Goal: Task Accomplishment & Management: Use online tool/utility

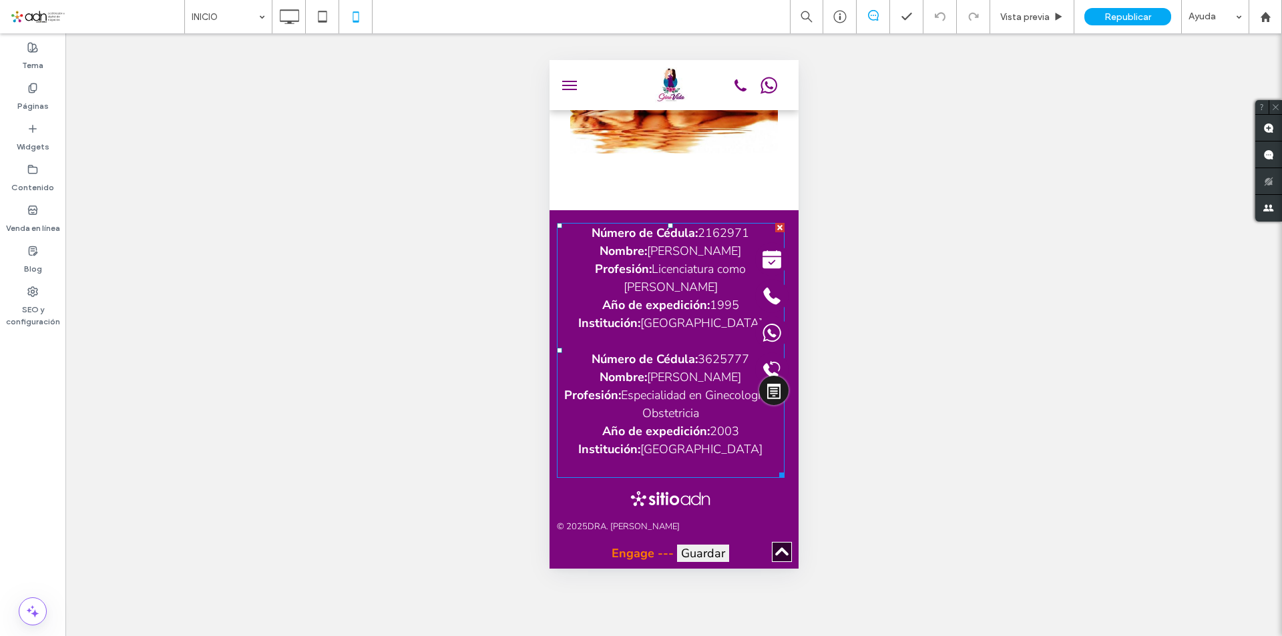
scroll to position [1497, 0]
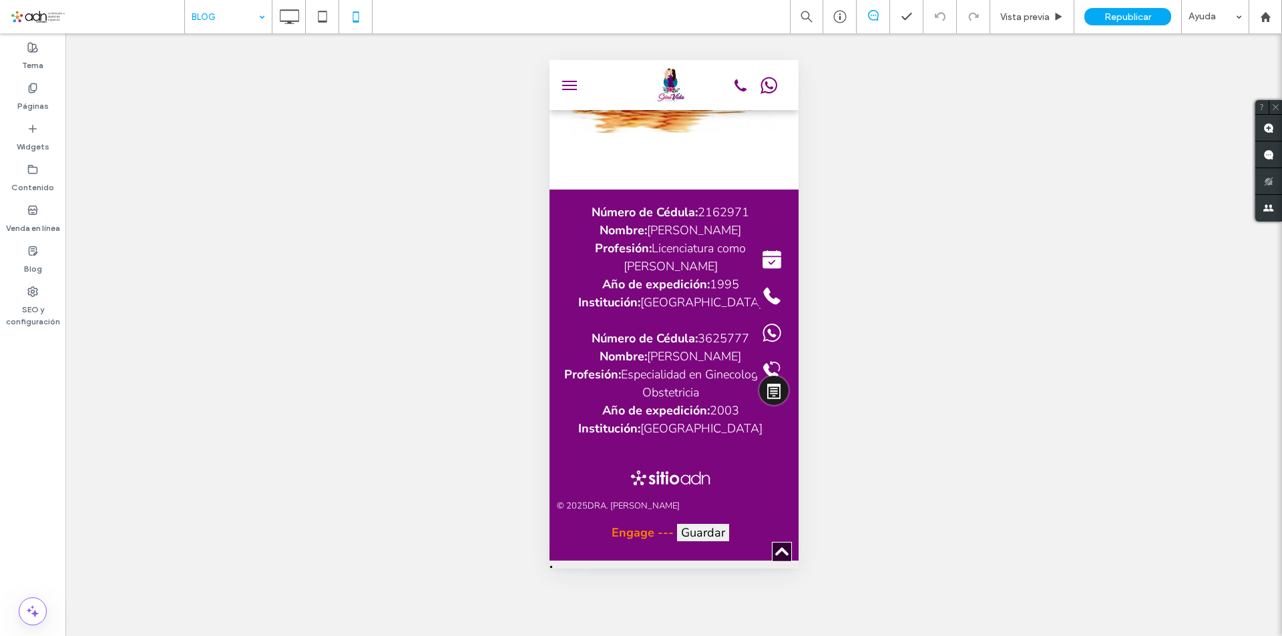
click at [212, 20] on div at bounding box center [641, 318] width 1282 height 636
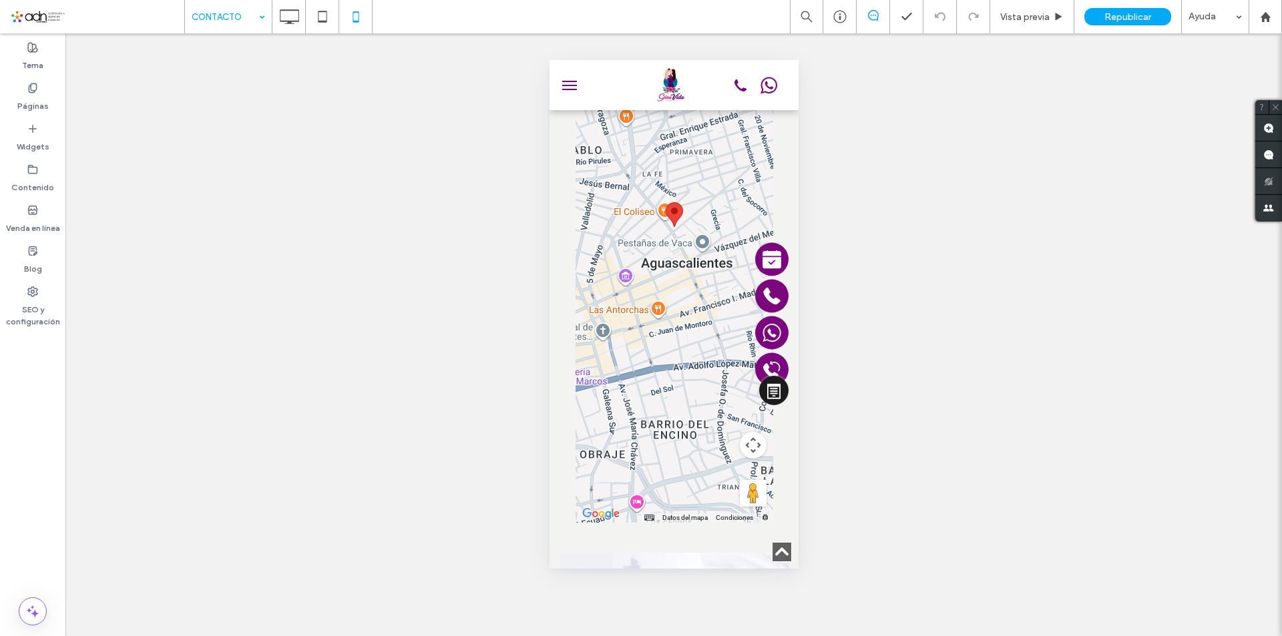
scroll to position [1802, 0]
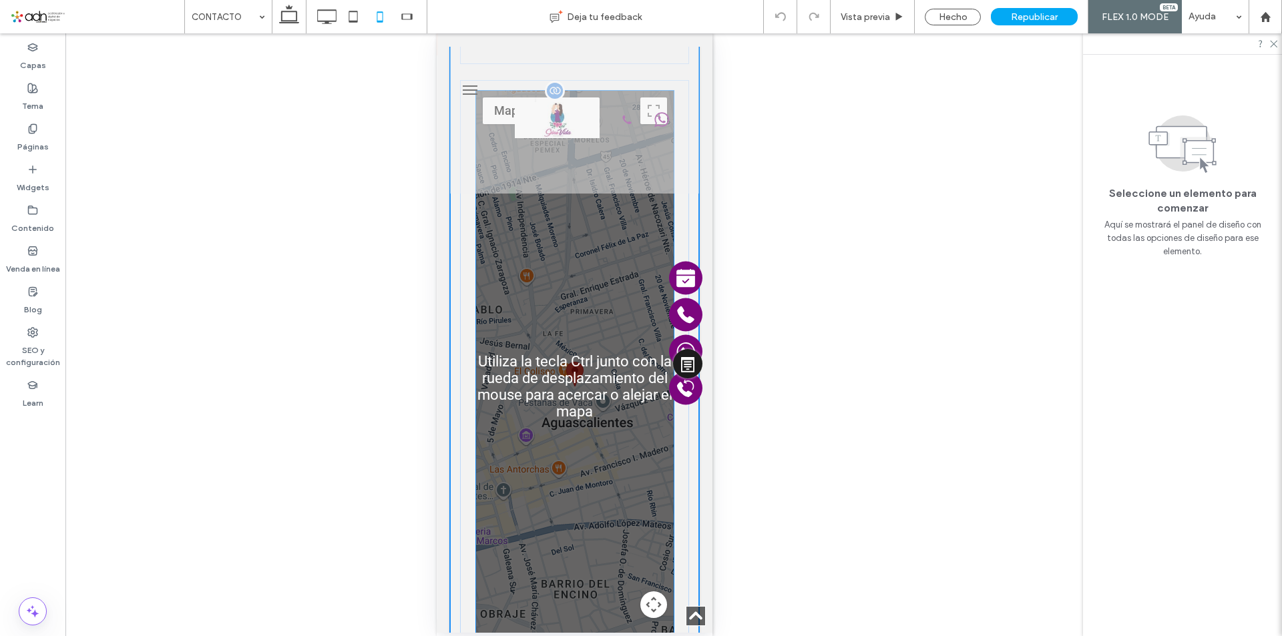
scroll to position [1627, 0]
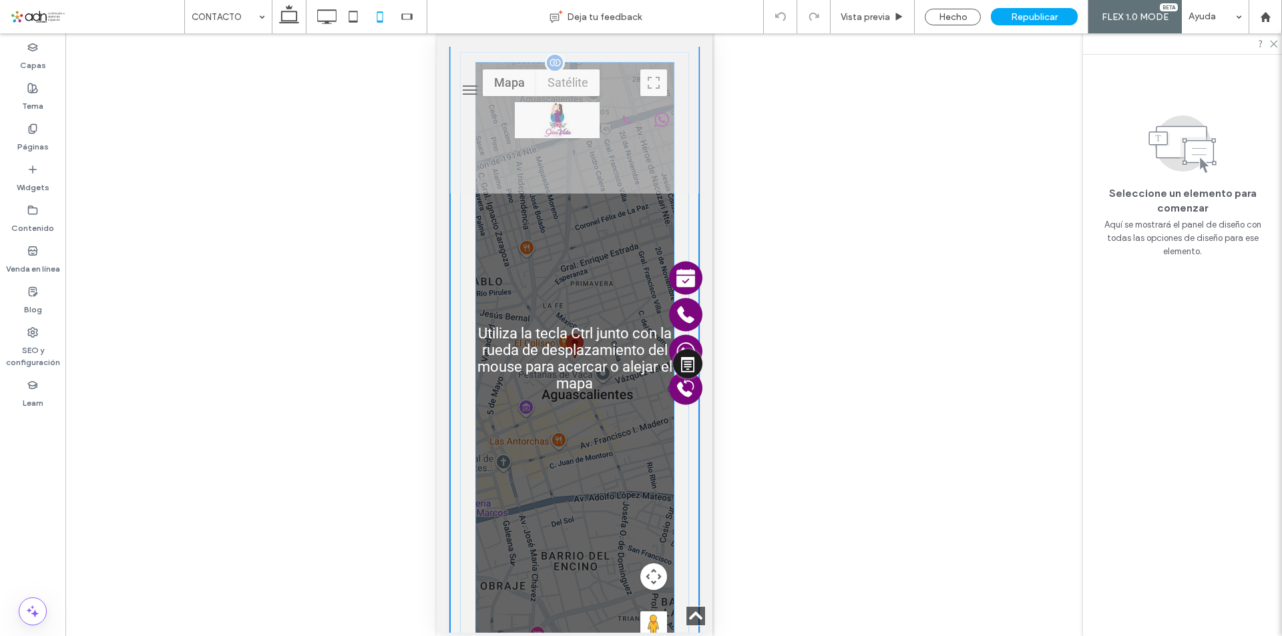
click at [565, 334] on area at bounding box center [565, 334] width 0 height 0
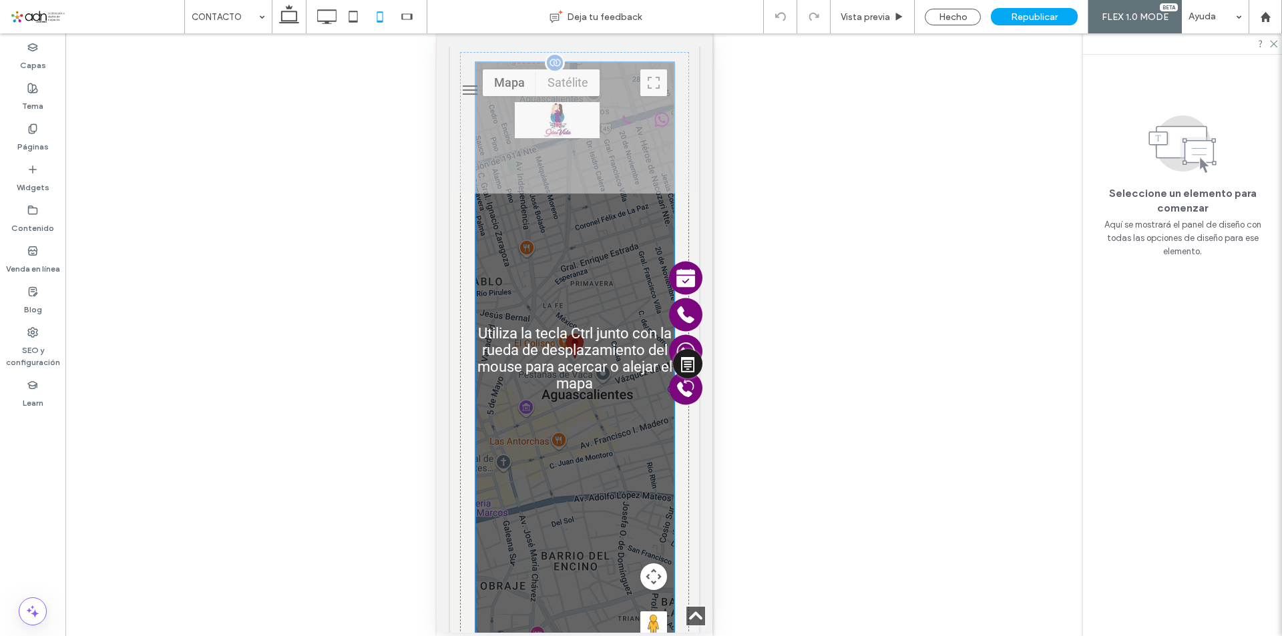
scroll to position [1694, 0]
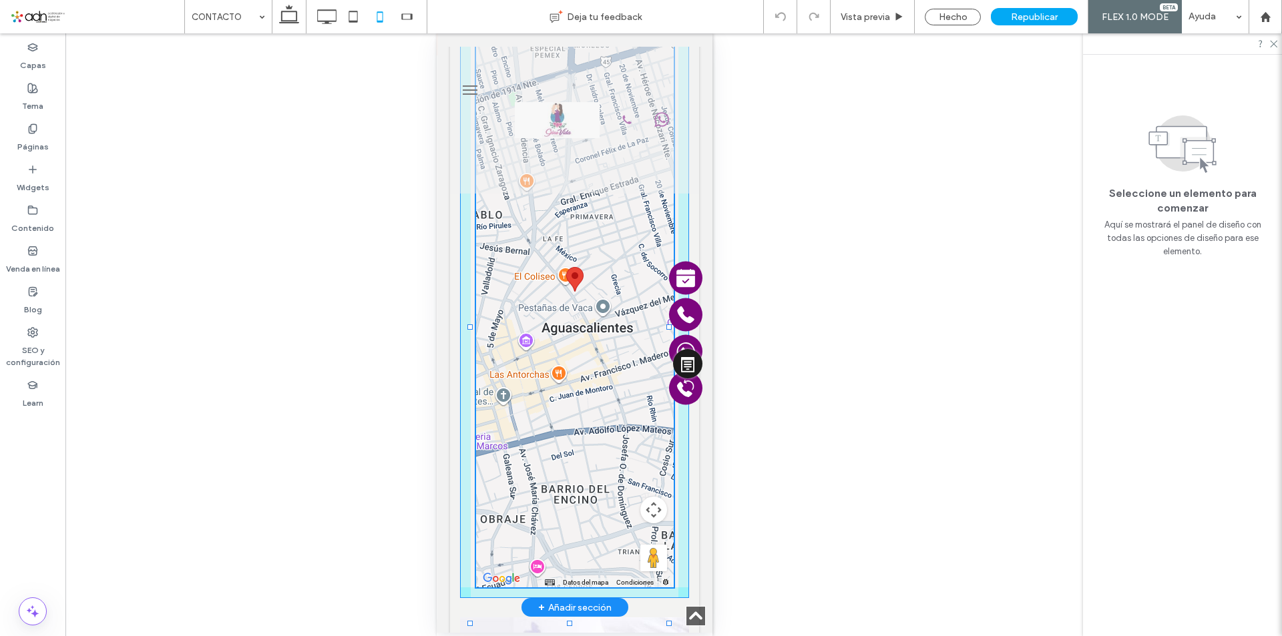
drag, startPoint x: 567, startPoint y: 575, endPoint x: 578, endPoint y: 511, distance: 65.0
drag, startPoint x: 569, startPoint y: 579, endPoint x: 589, endPoint y: 397, distance: 183.4
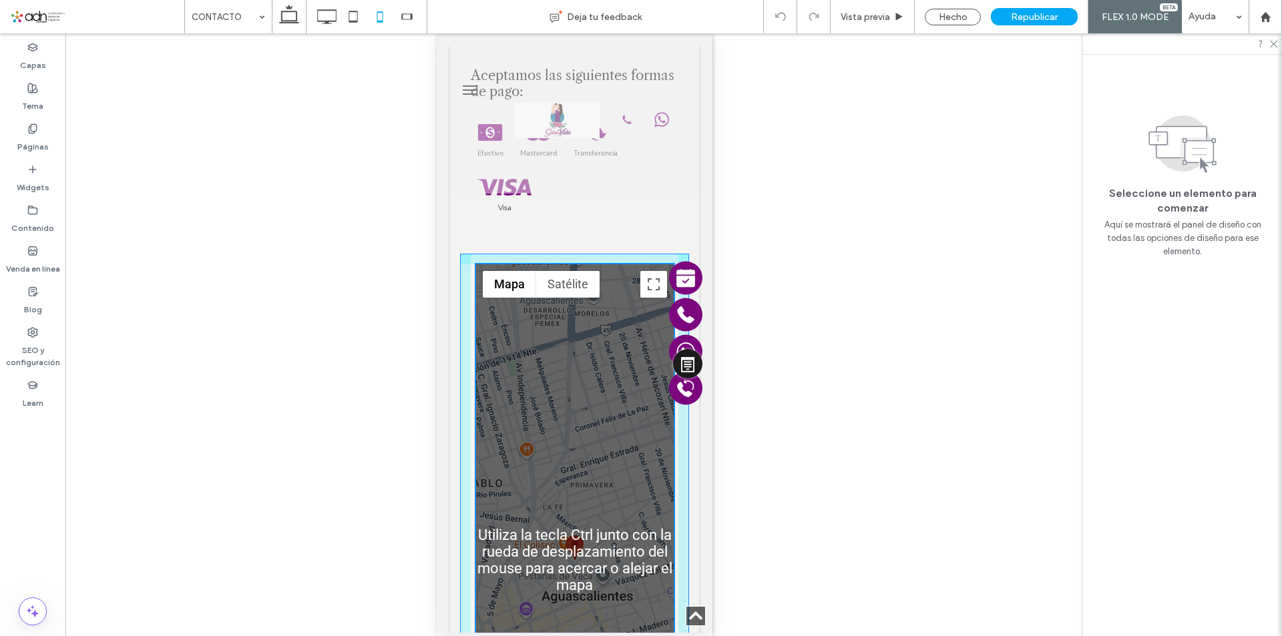
scroll to position [1360, 0]
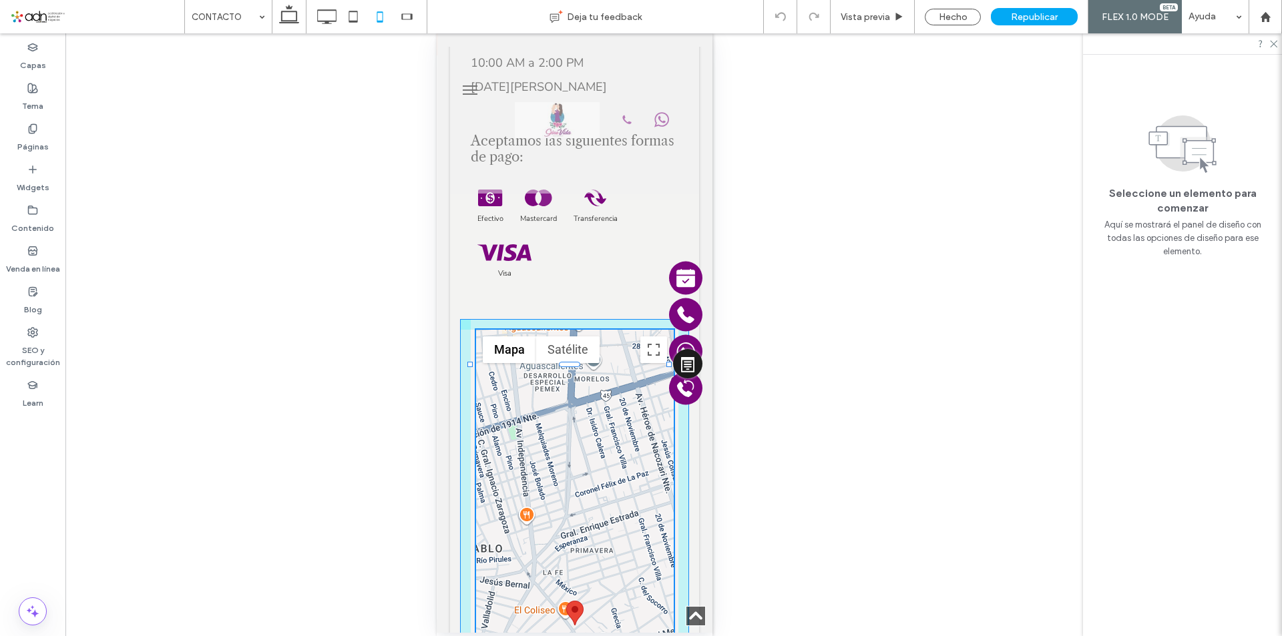
drag, startPoint x: 571, startPoint y: 319, endPoint x: 580, endPoint y: 431, distance: 112.5
click at [539, 319] on div "21.887409 -102.292365 10 15 false ← Mover a la izquierda → Mover a la derecha ↑…" at bounding box center [573, 625] width 229 height 613
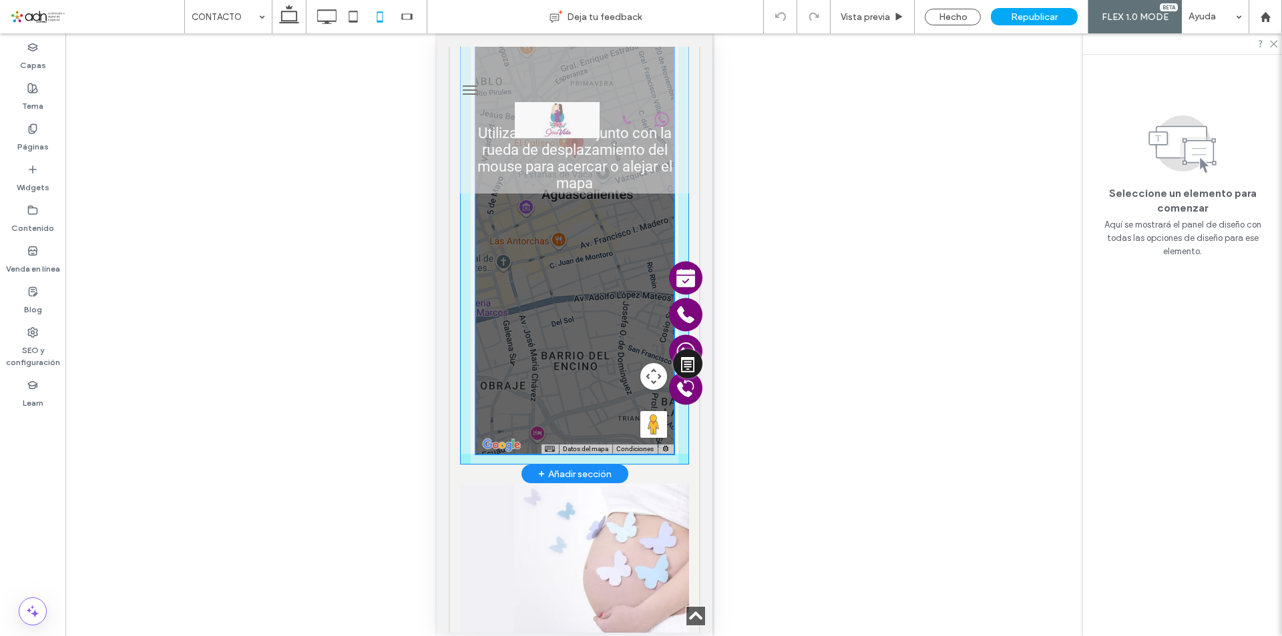
scroll to position [1894, 0]
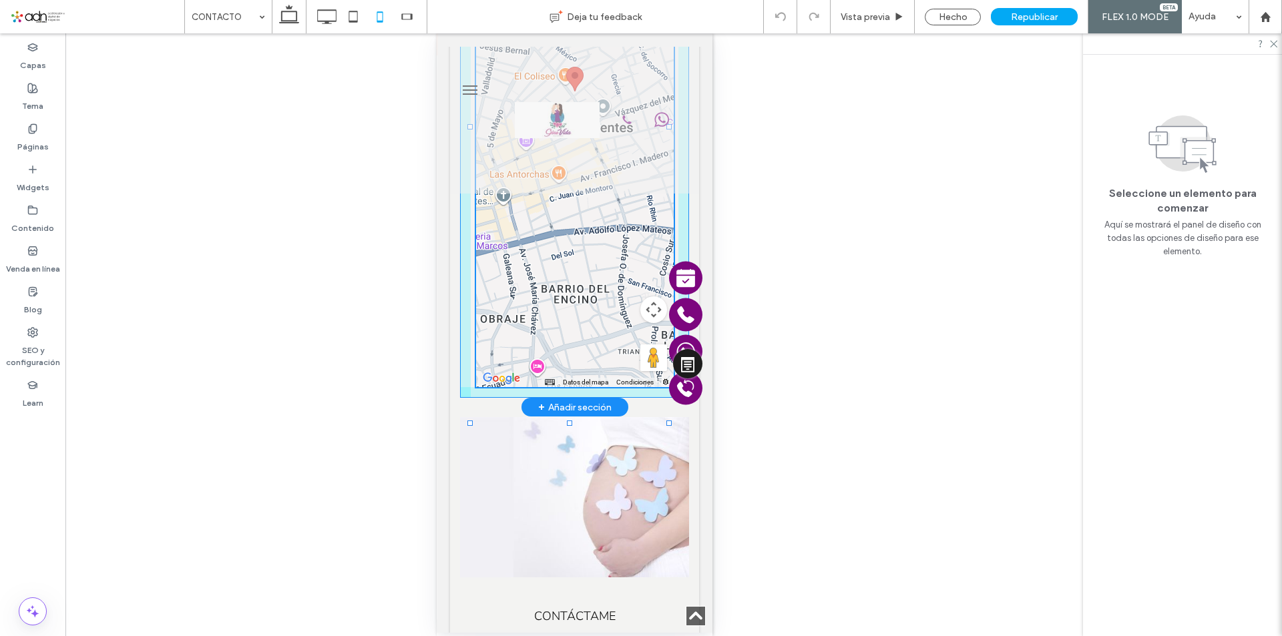
drag, startPoint x: 467, startPoint y: 377, endPoint x: 574, endPoint y: 292, distance: 137.3
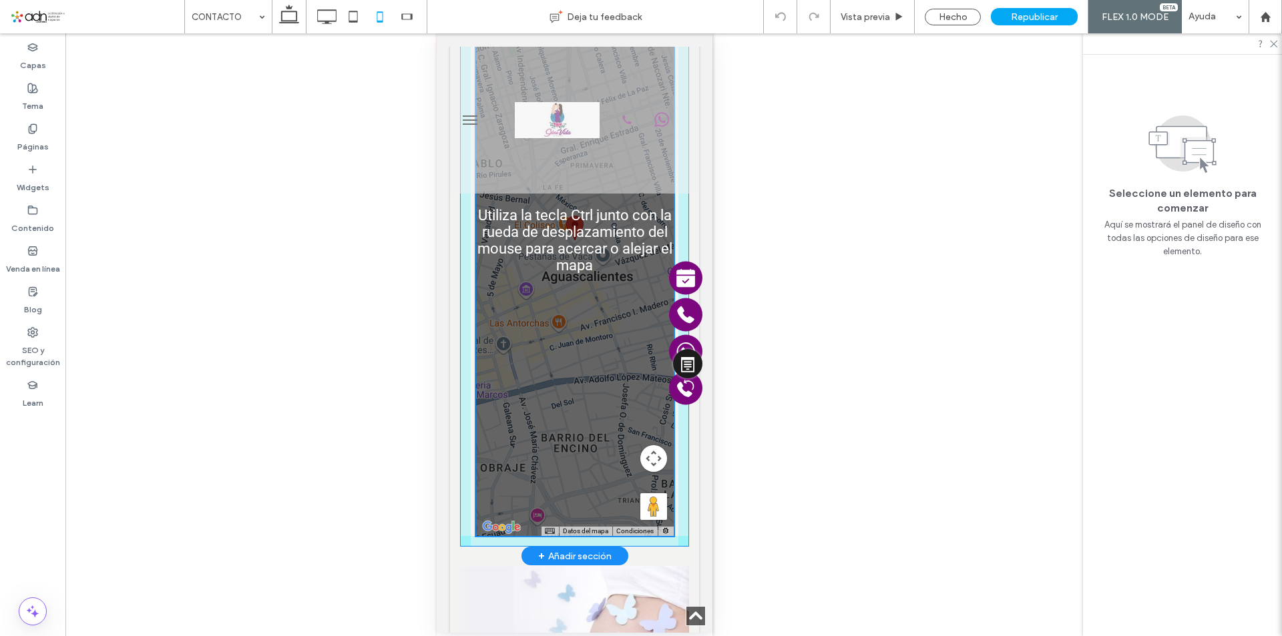
scroll to position [1694, 0]
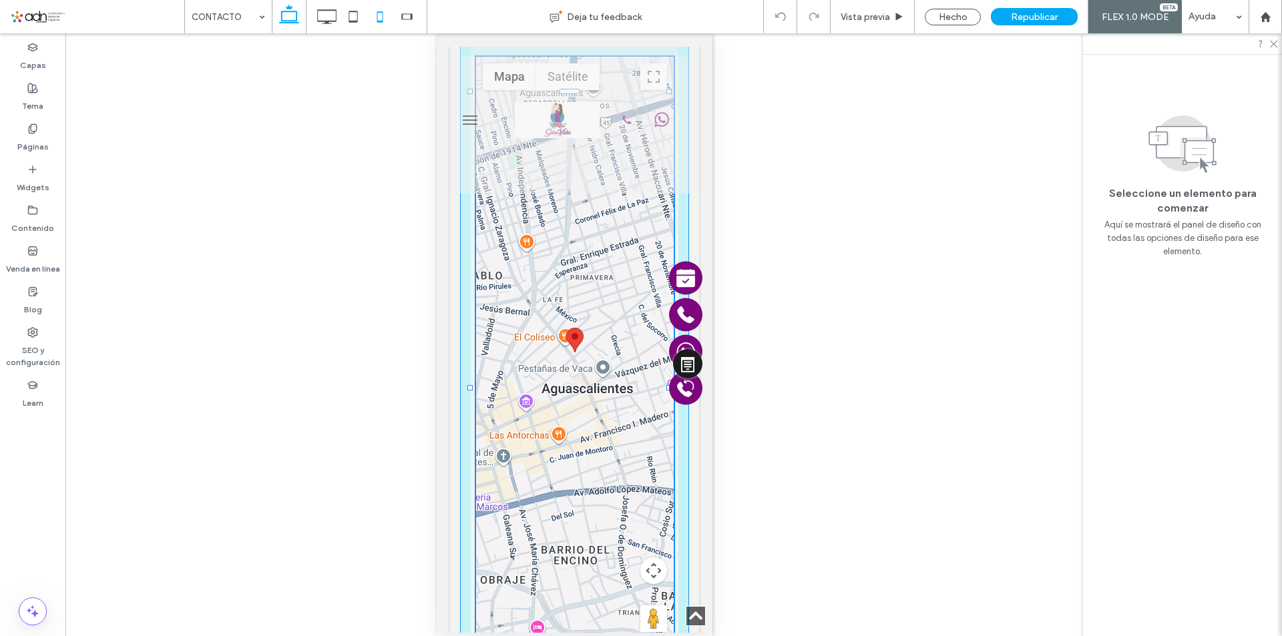
click at [292, 17] on icon at bounding box center [289, 16] width 27 height 27
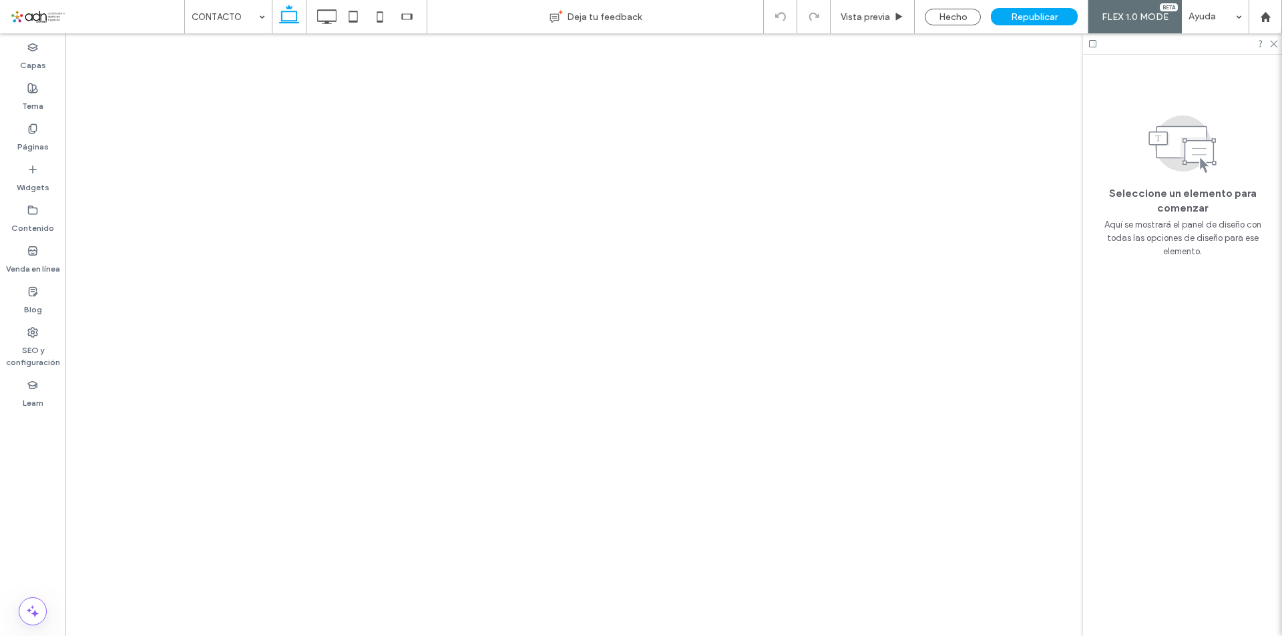
scroll to position [0, 0]
